Goal: Find specific page/section: Find specific page/section

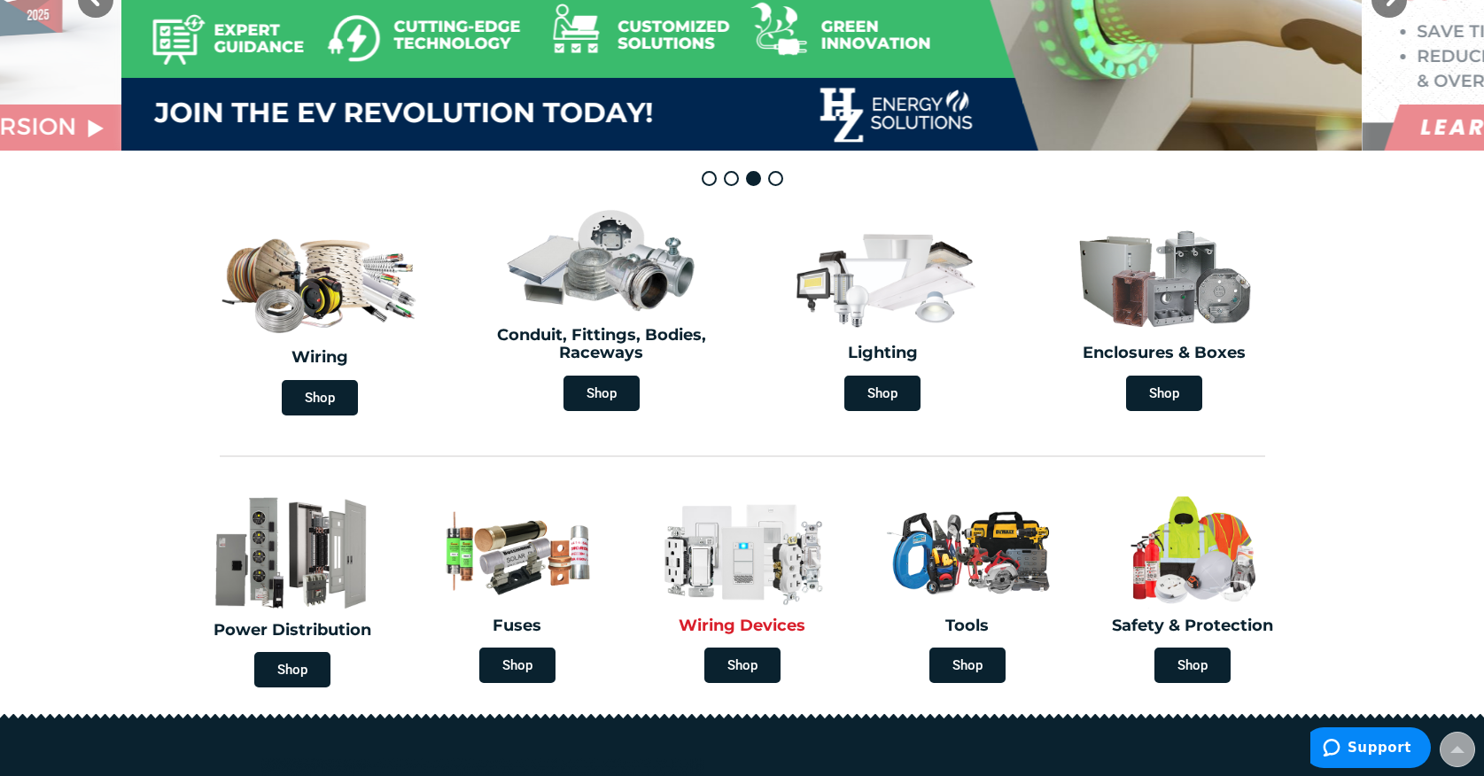
scroll to position [343, 0]
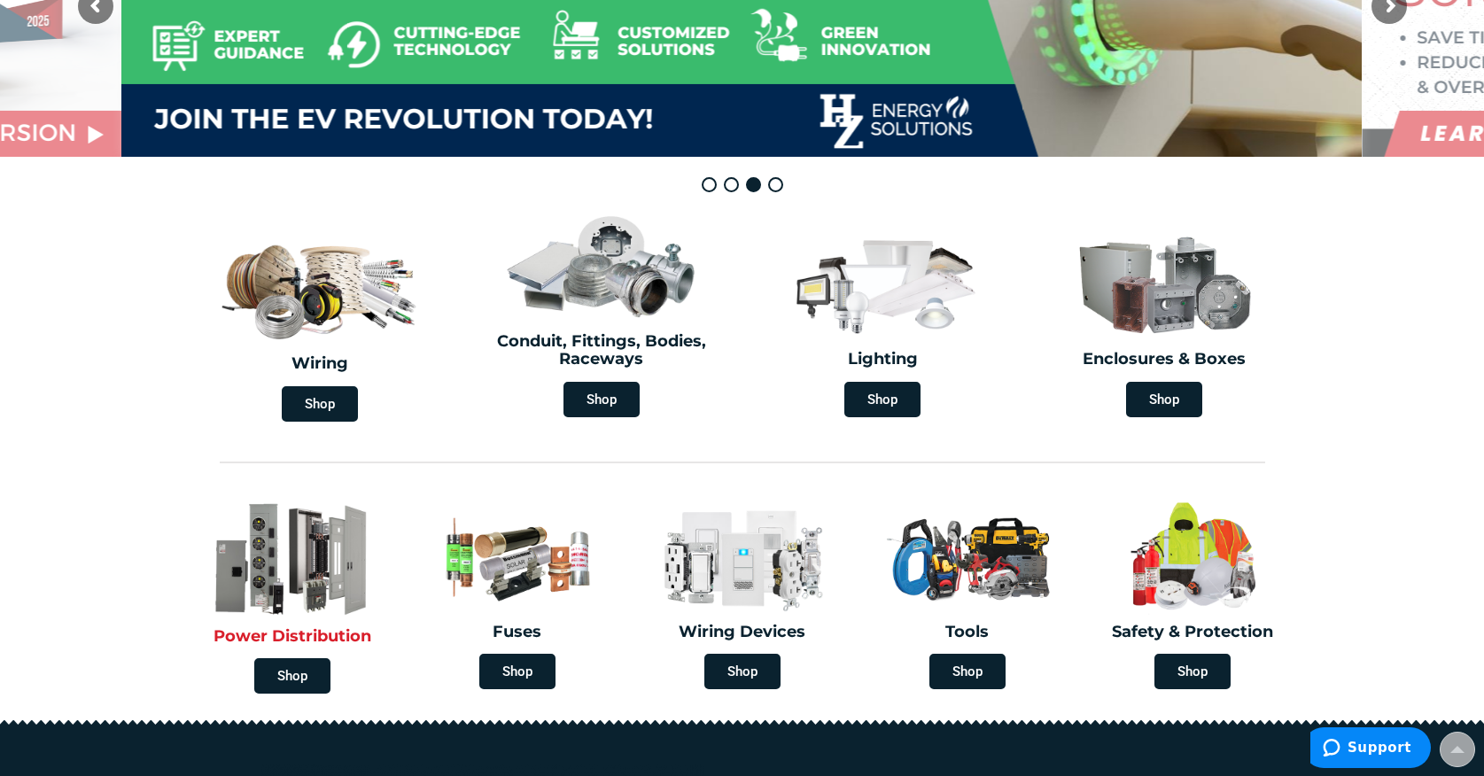
click at [304, 571] on img at bounding box center [292, 558] width 207 height 121
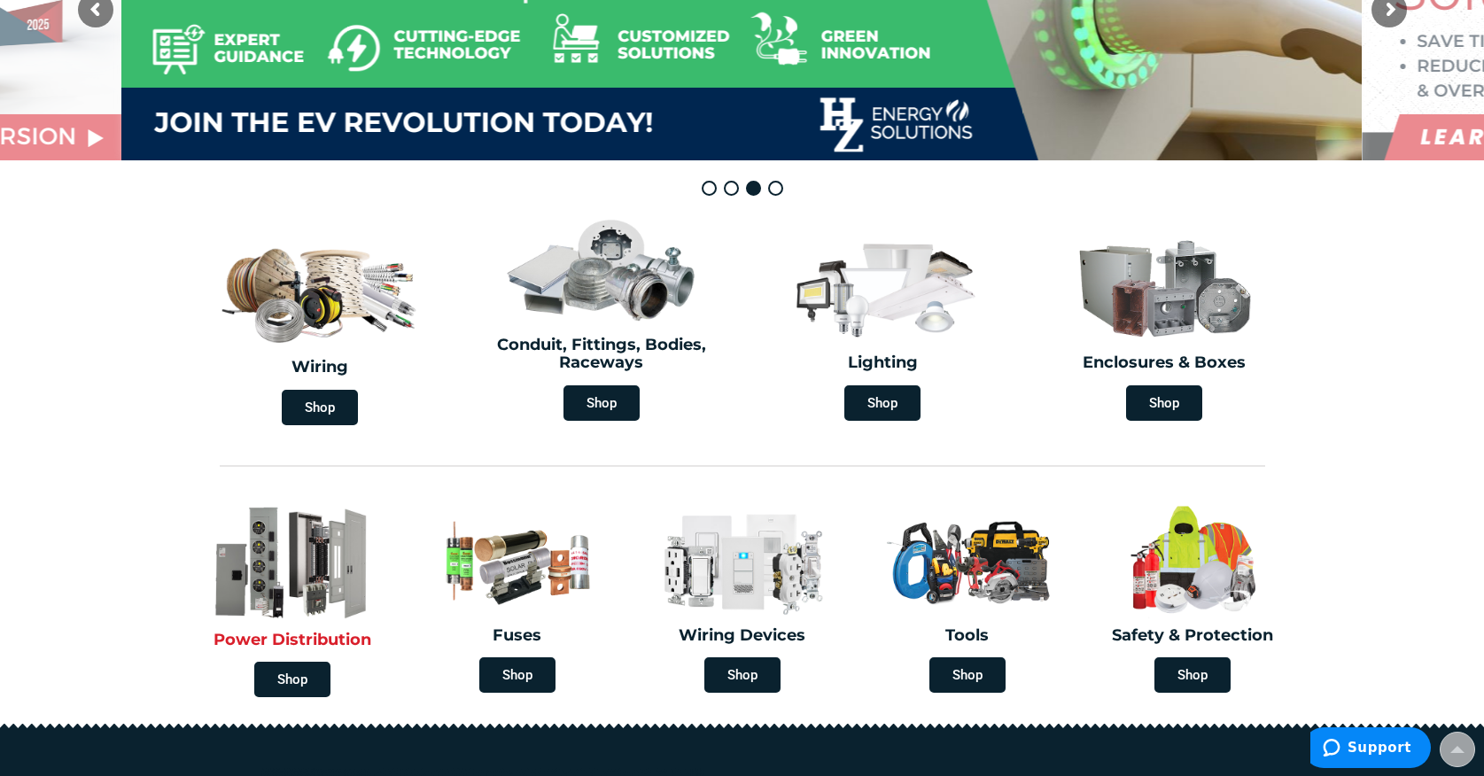
scroll to position [330, 0]
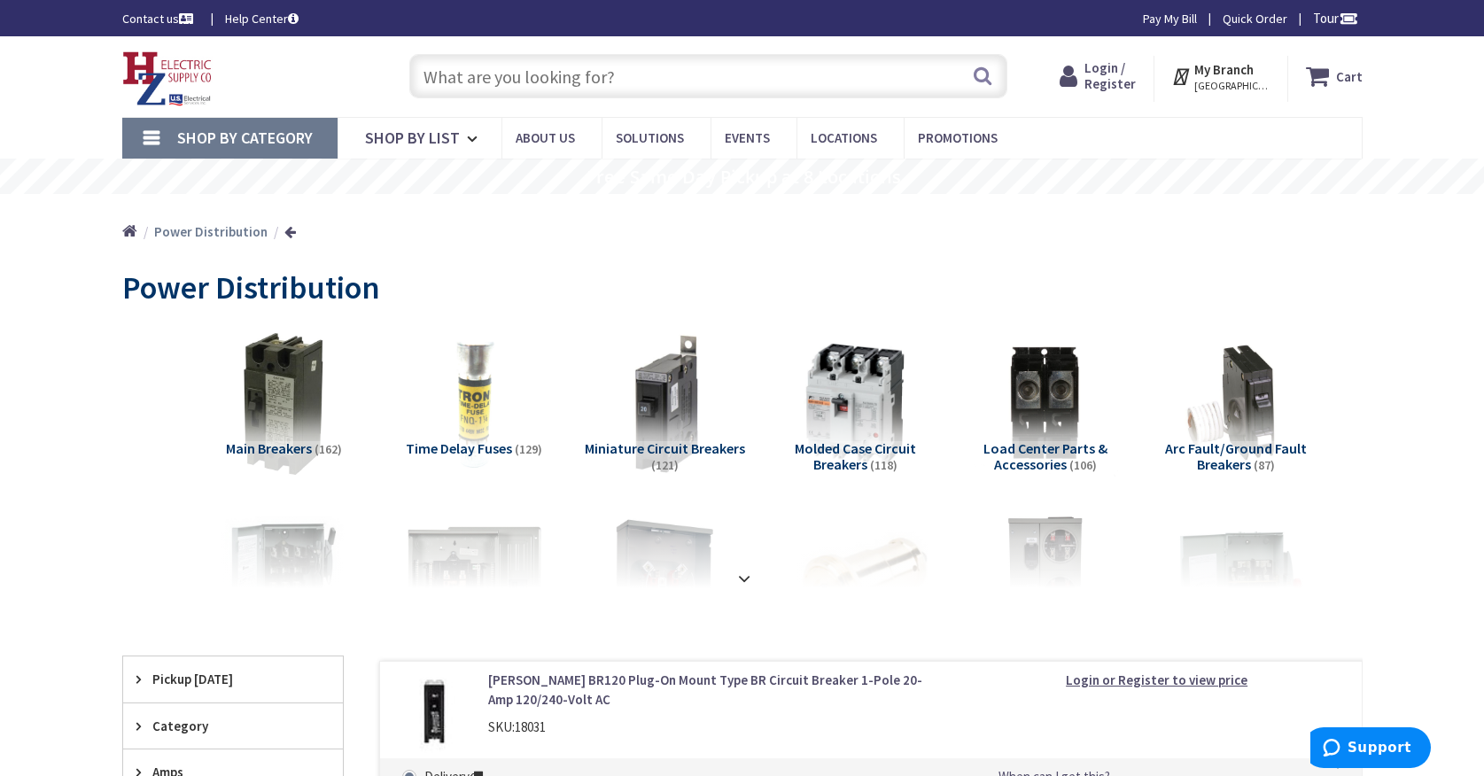
click at [563, 72] on input "text" at bounding box center [708, 76] width 598 height 44
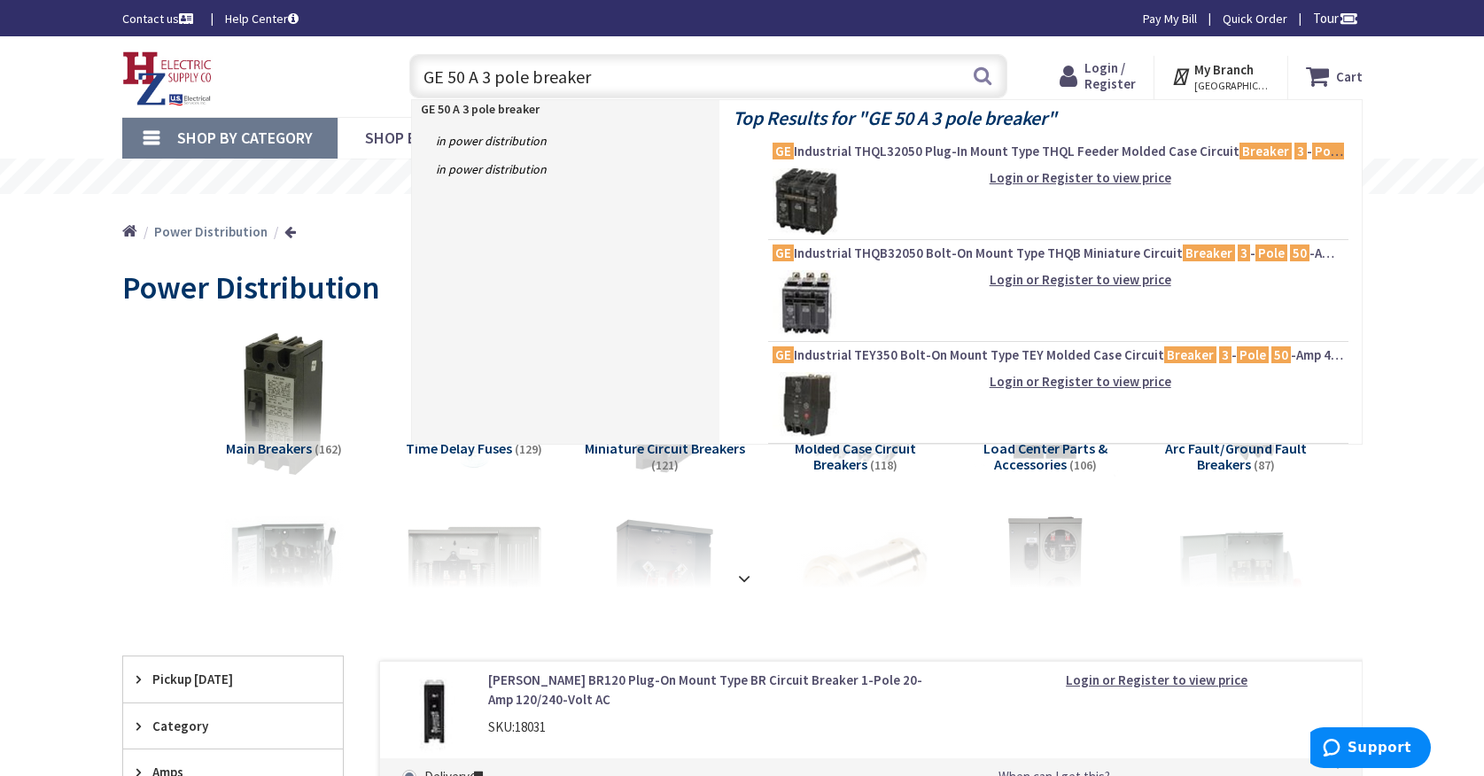
type input "GE 50 A 3 pole breaker"
click at [359, 229] on div "Home Power Distribution" at bounding box center [742, 225] width 1329 height 63
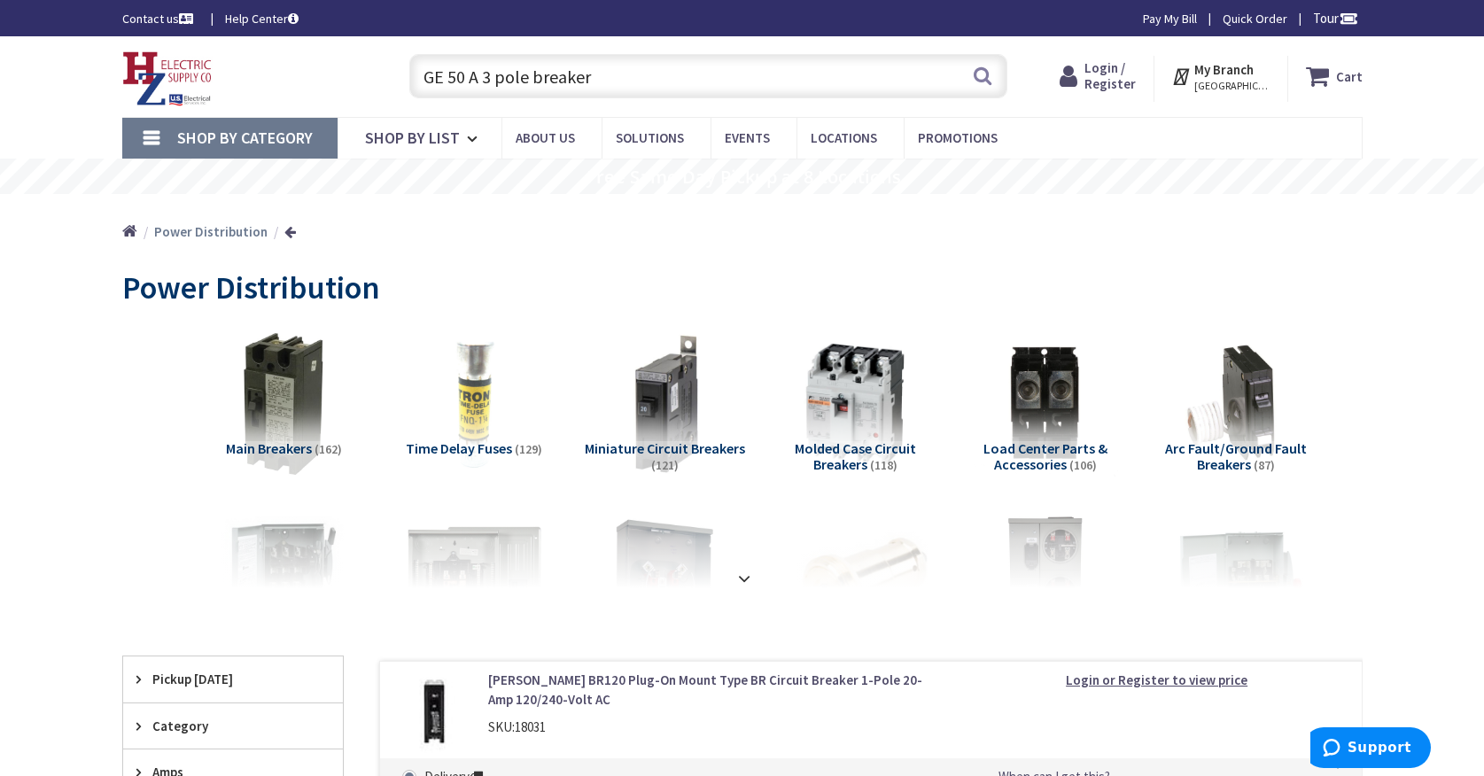
click at [1222, 74] on strong "My Branch" at bounding box center [1223, 69] width 59 height 17
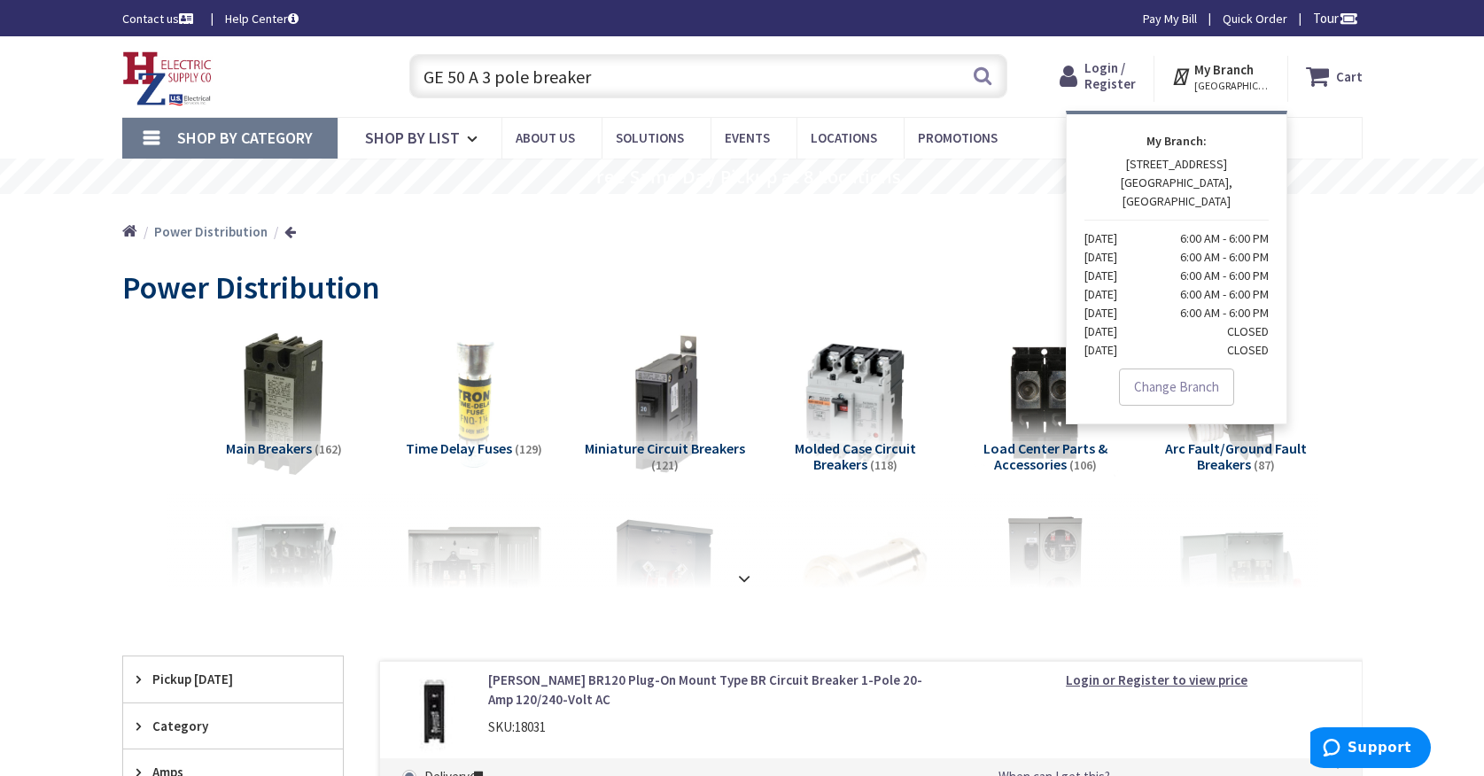
scroll to position [4, 0]
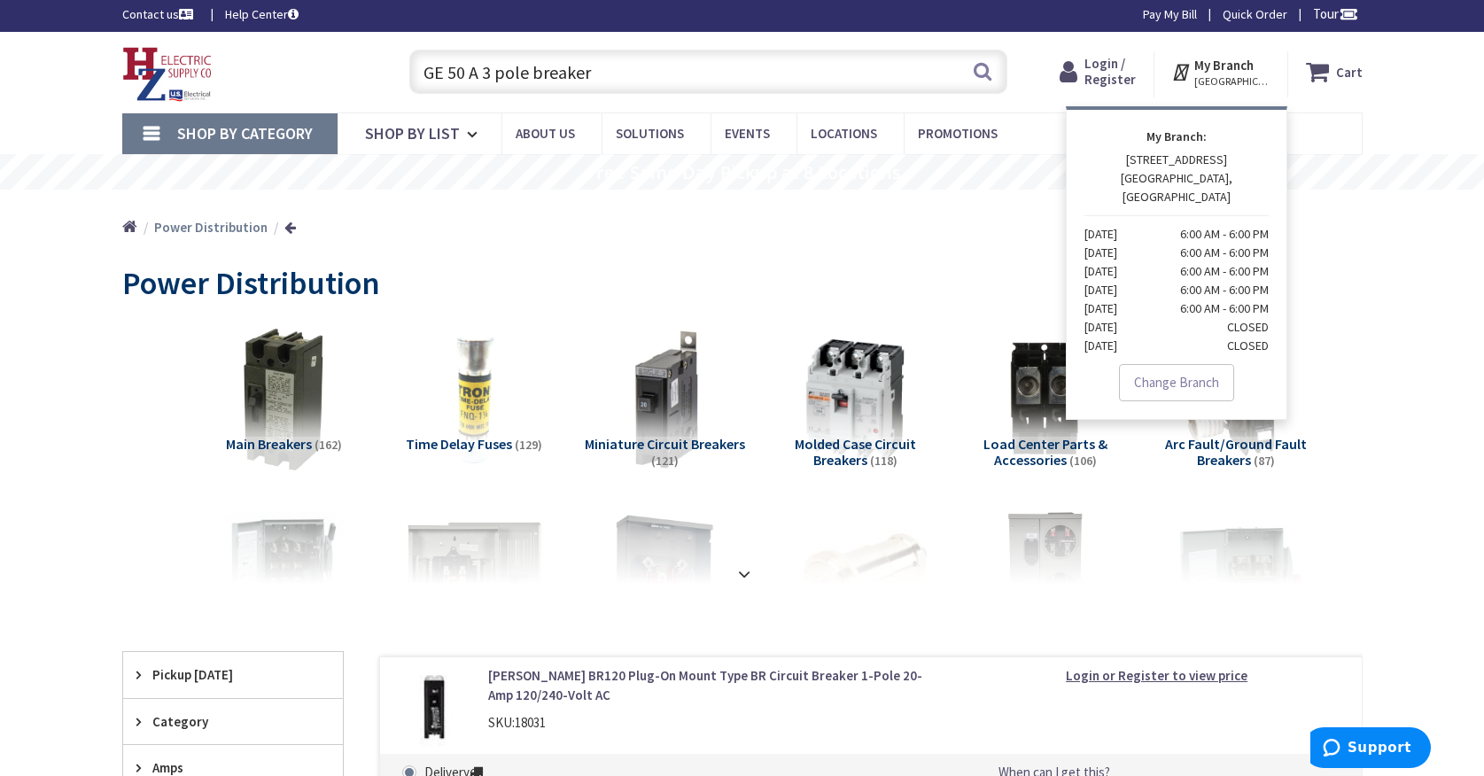
drag, startPoint x: 1366, startPoint y: 287, endPoint x: 1322, endPoint y: 291, distance: 44.4
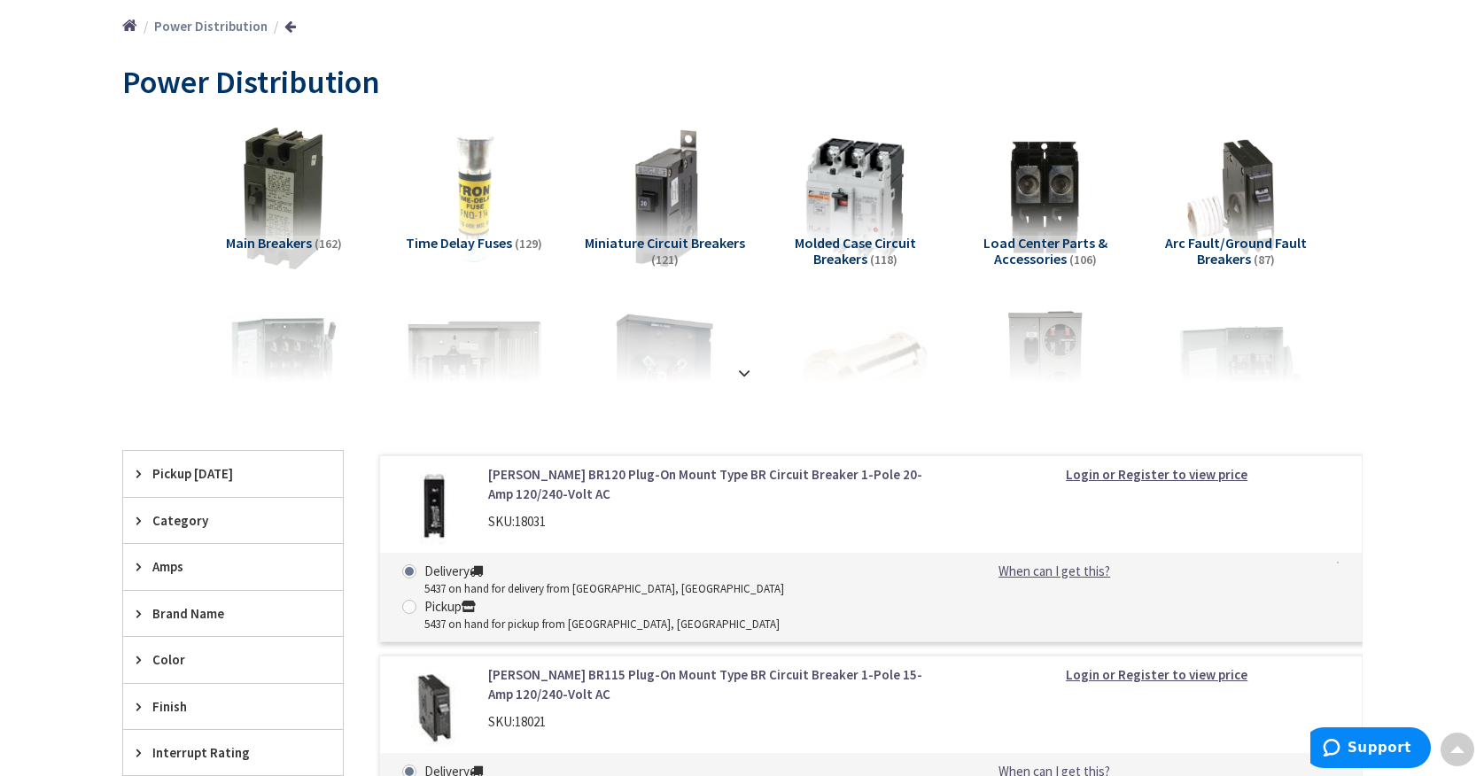
scroll to position [0, 0]
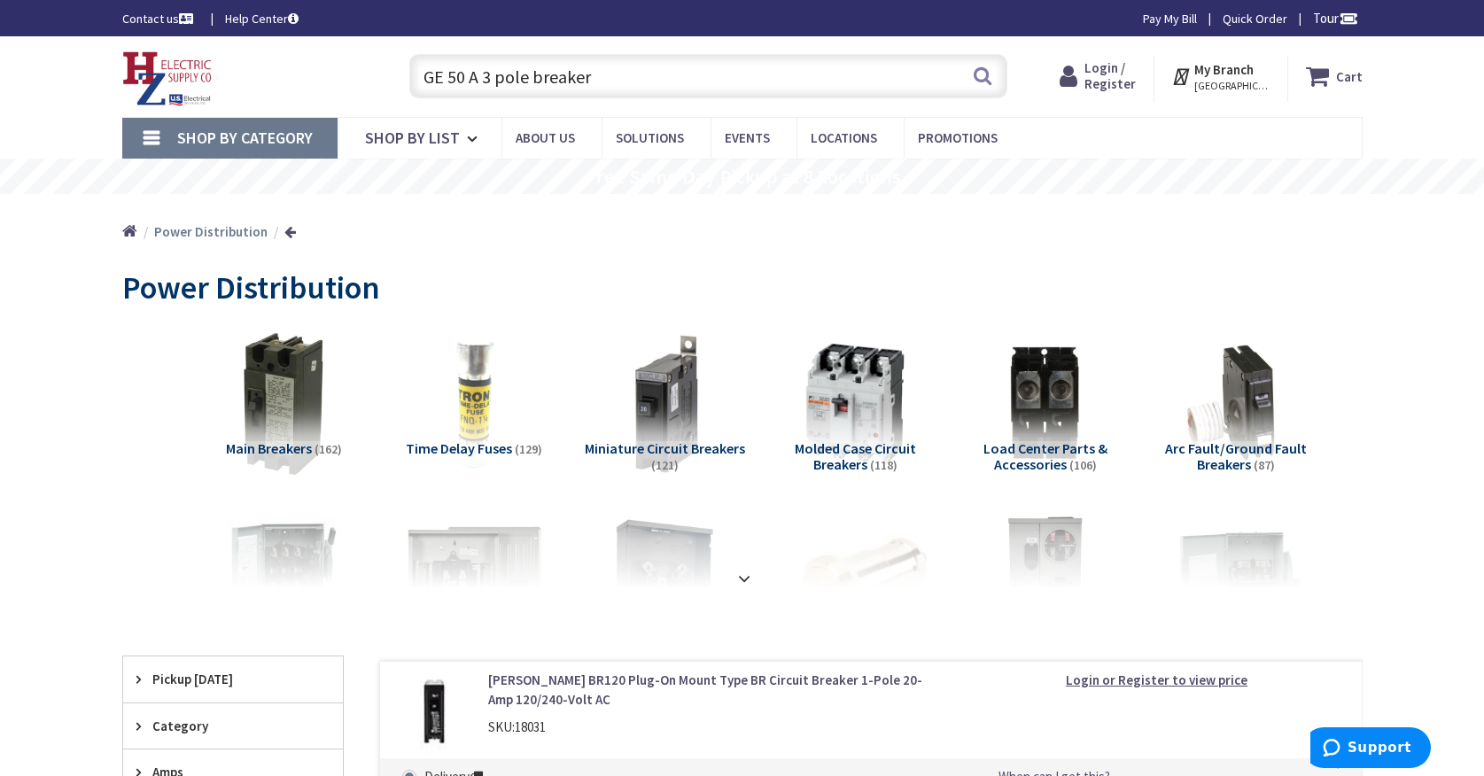
click at [601, 269] on div "Power Distribution" at bounding box center [742, 290] width 1240 height 66
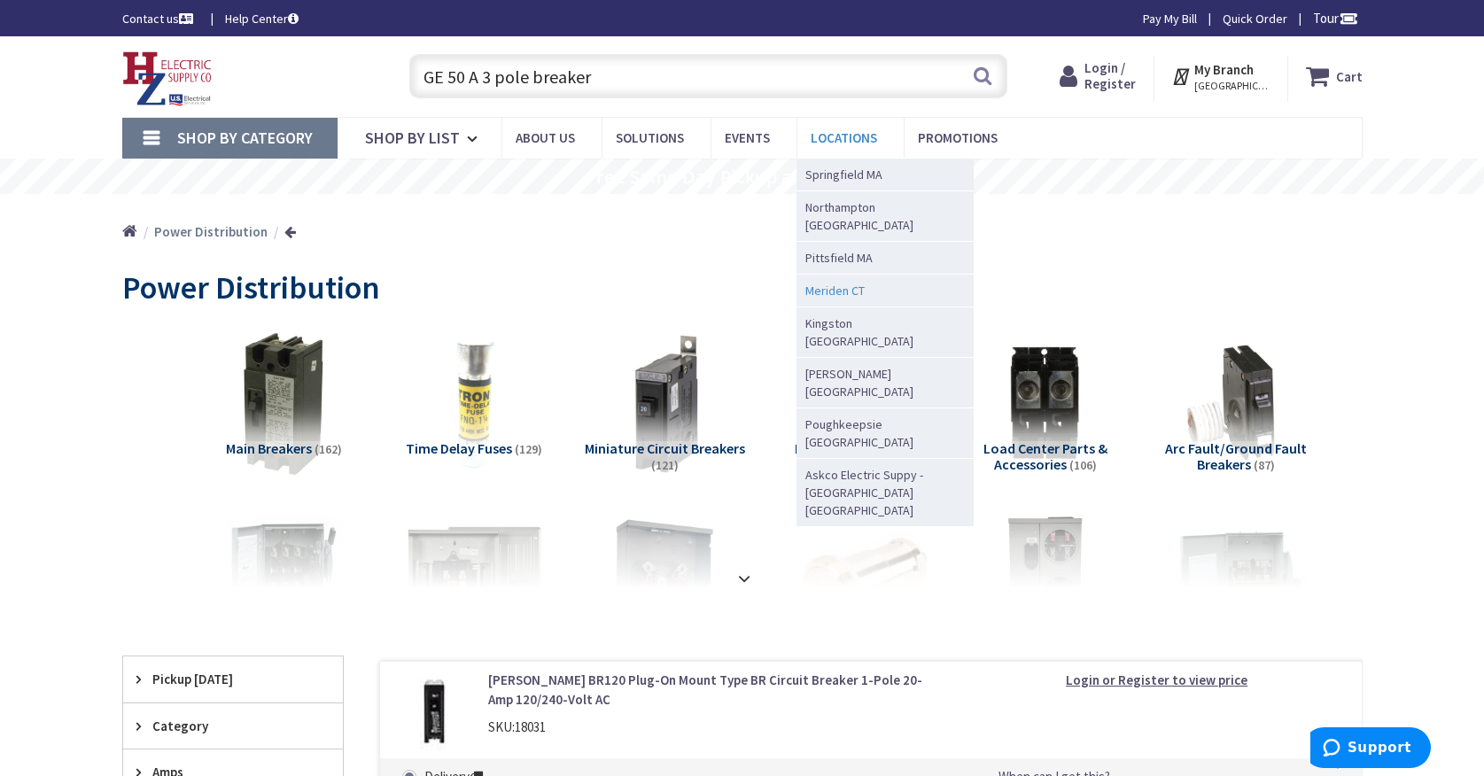
click at [842, 282] on span "Meriden CT" at bounding box center [834, 291] width 59 height 18
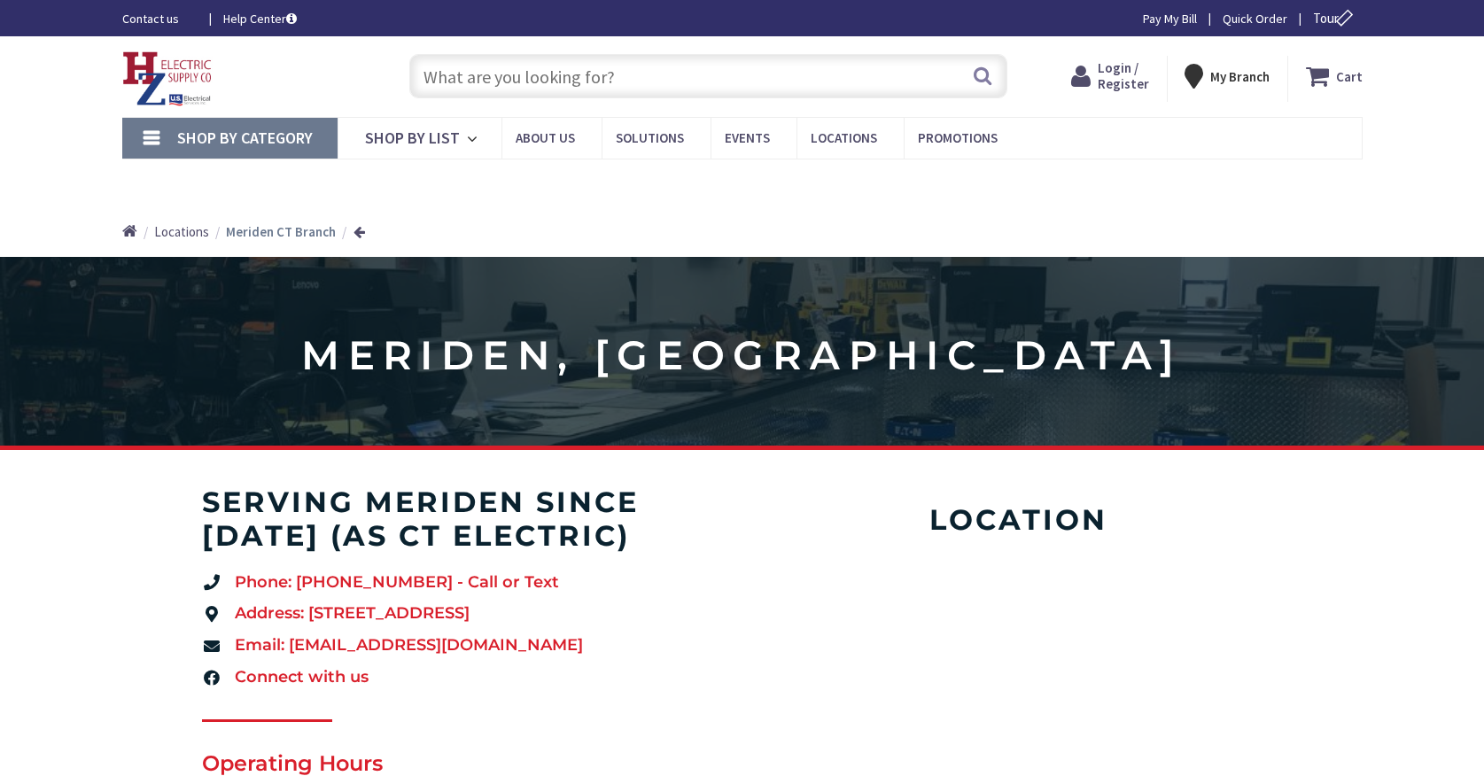
scroll to position [38, 0]
